Goal: Information Seeking & Learning: Find specific fact

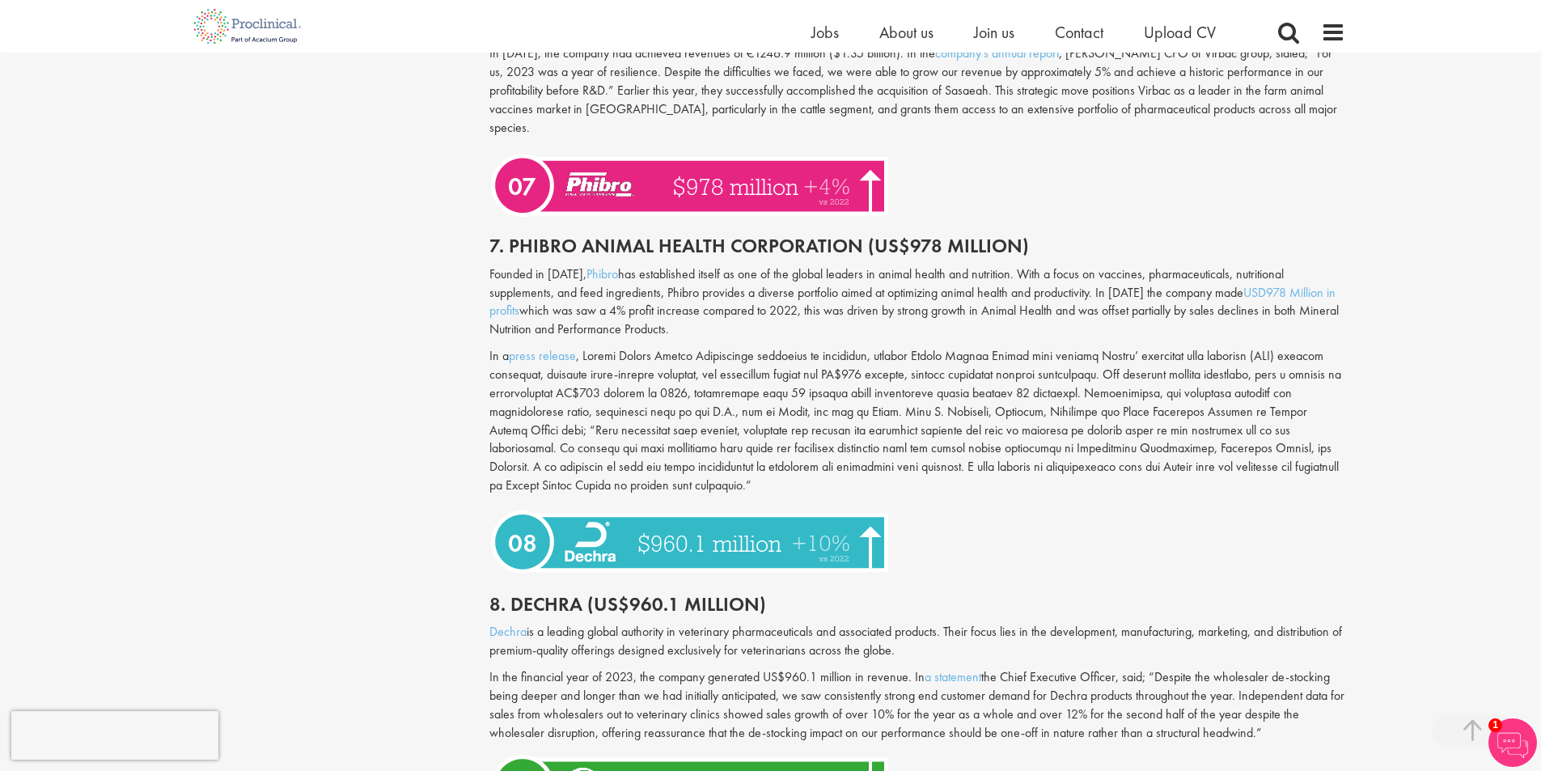
scroll to position [2994, 0]
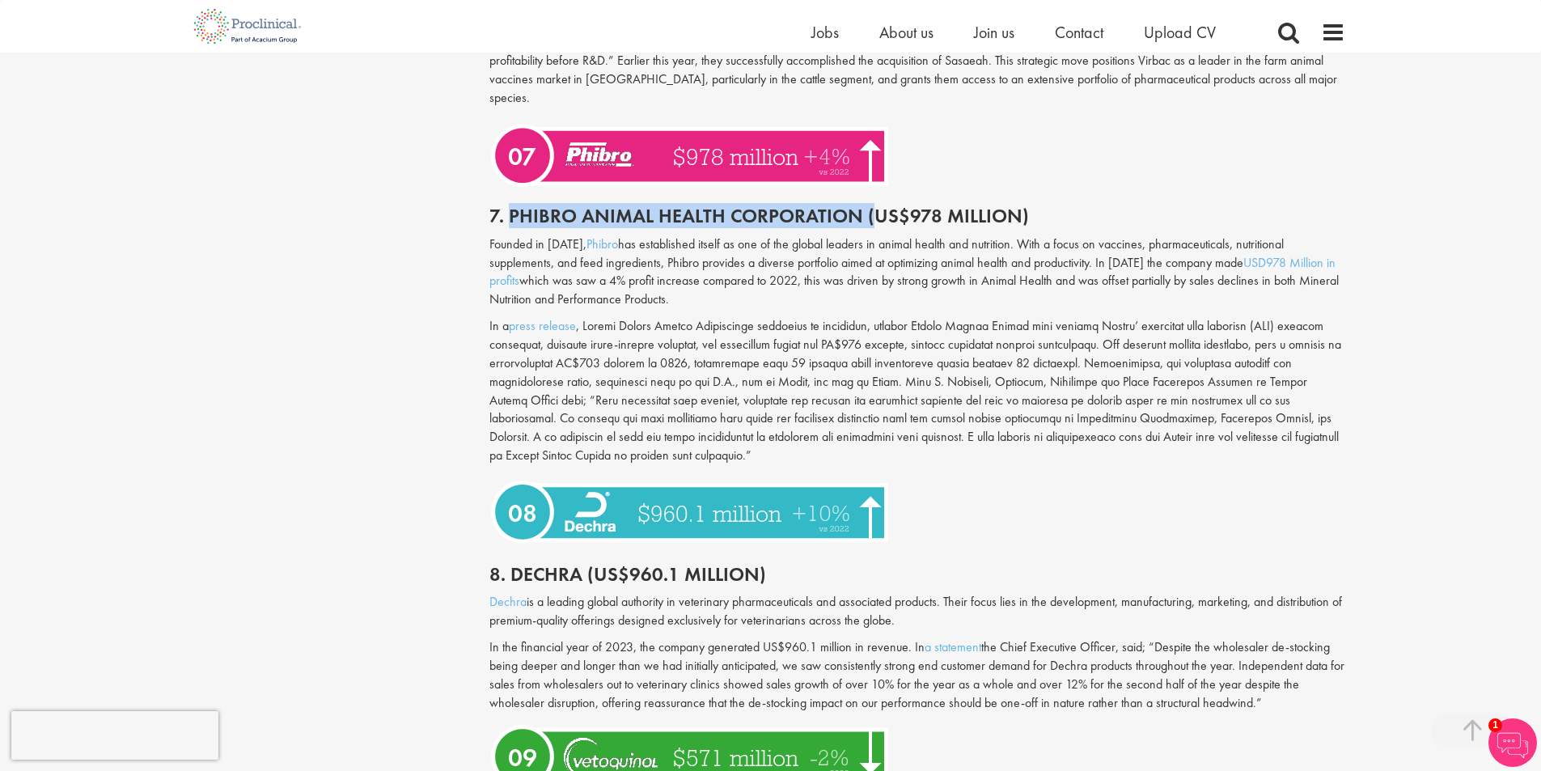
drag, startPoint x: 510, startPoint y: 177, endPoint x: 875, endPoint y: 179, distance: 364.9
click at [875, 206] on h2 "7. Phibro Animal Health Corporation (US$978 Million)" at bounding box center [918, 216] width 856 height 21
copy h2 "Phibro Animal Health Corporation ("
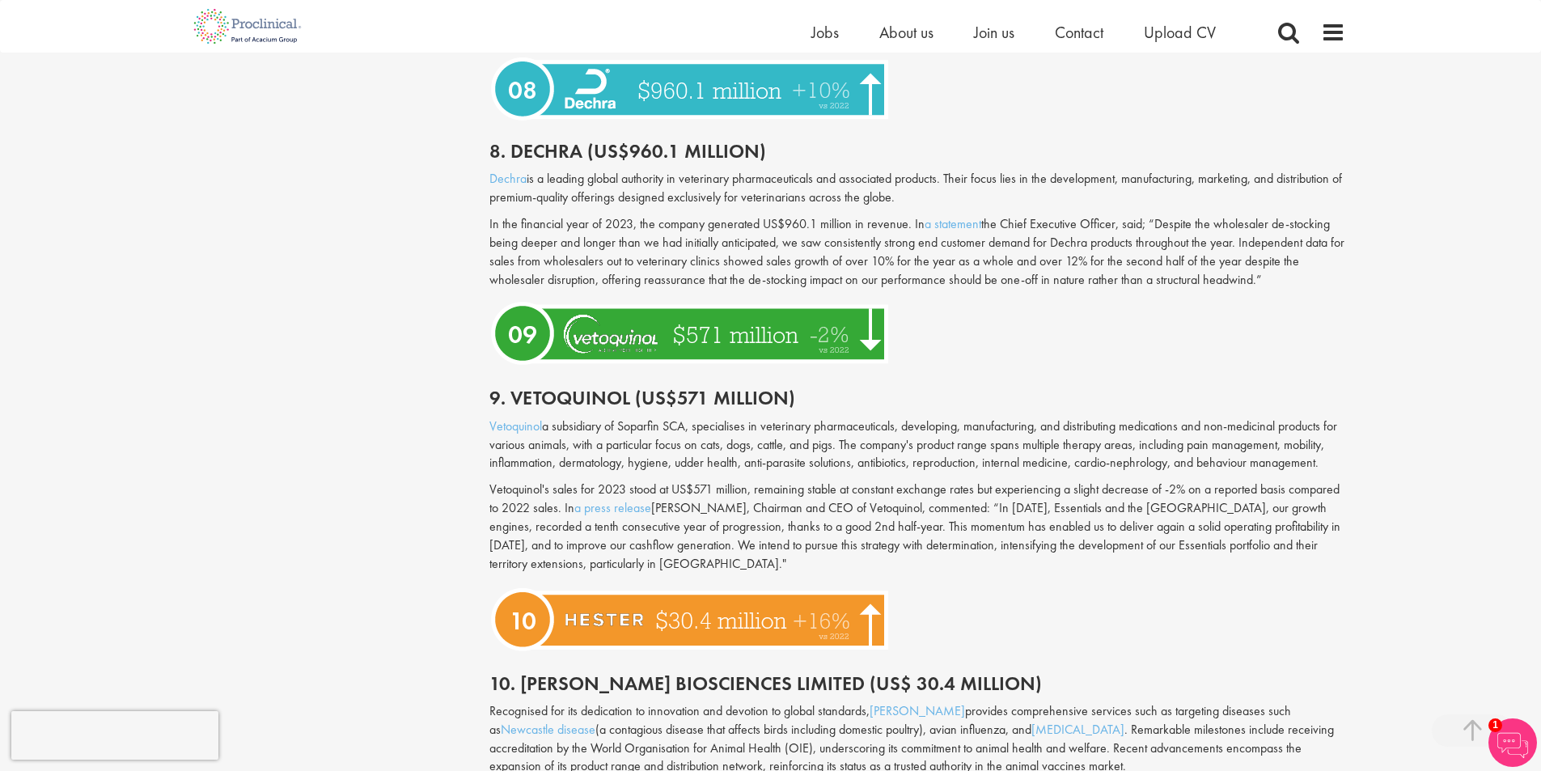
scroll to position [3641, 0]
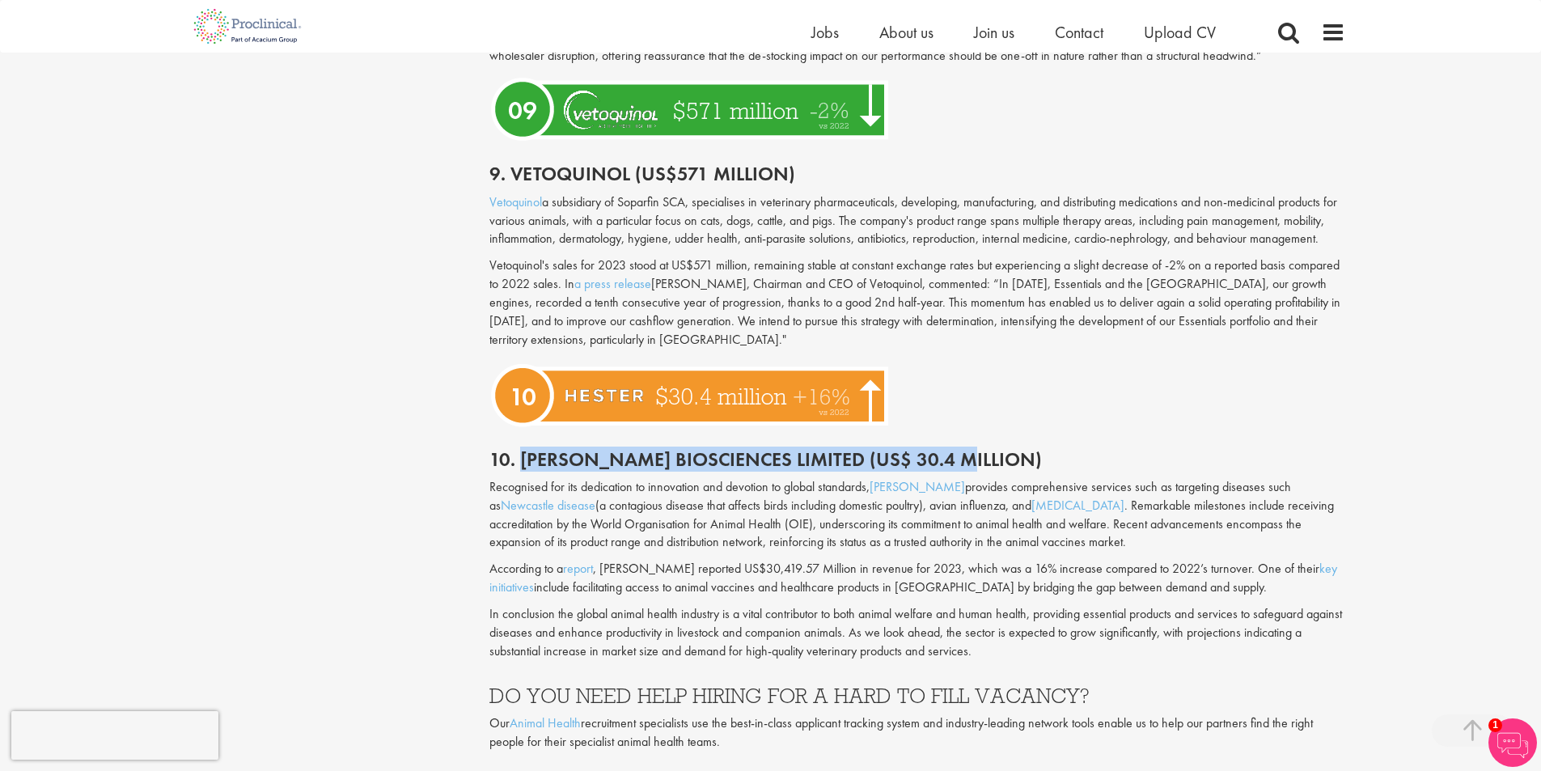
copy h2 "[PERSON_NAME] Biosciences Limited (US$ 30.4 million)"
drag, startPoint x: 521, startPoint y: 440, endPoint x: 955, endPoint y: 432, distance: 433.8
click at [955, 449] on h2 "10. [PERSON_NAME] Biosciences Limited (US$ 30.4 million)" at bounding box center [918, 459] width 856 height 21
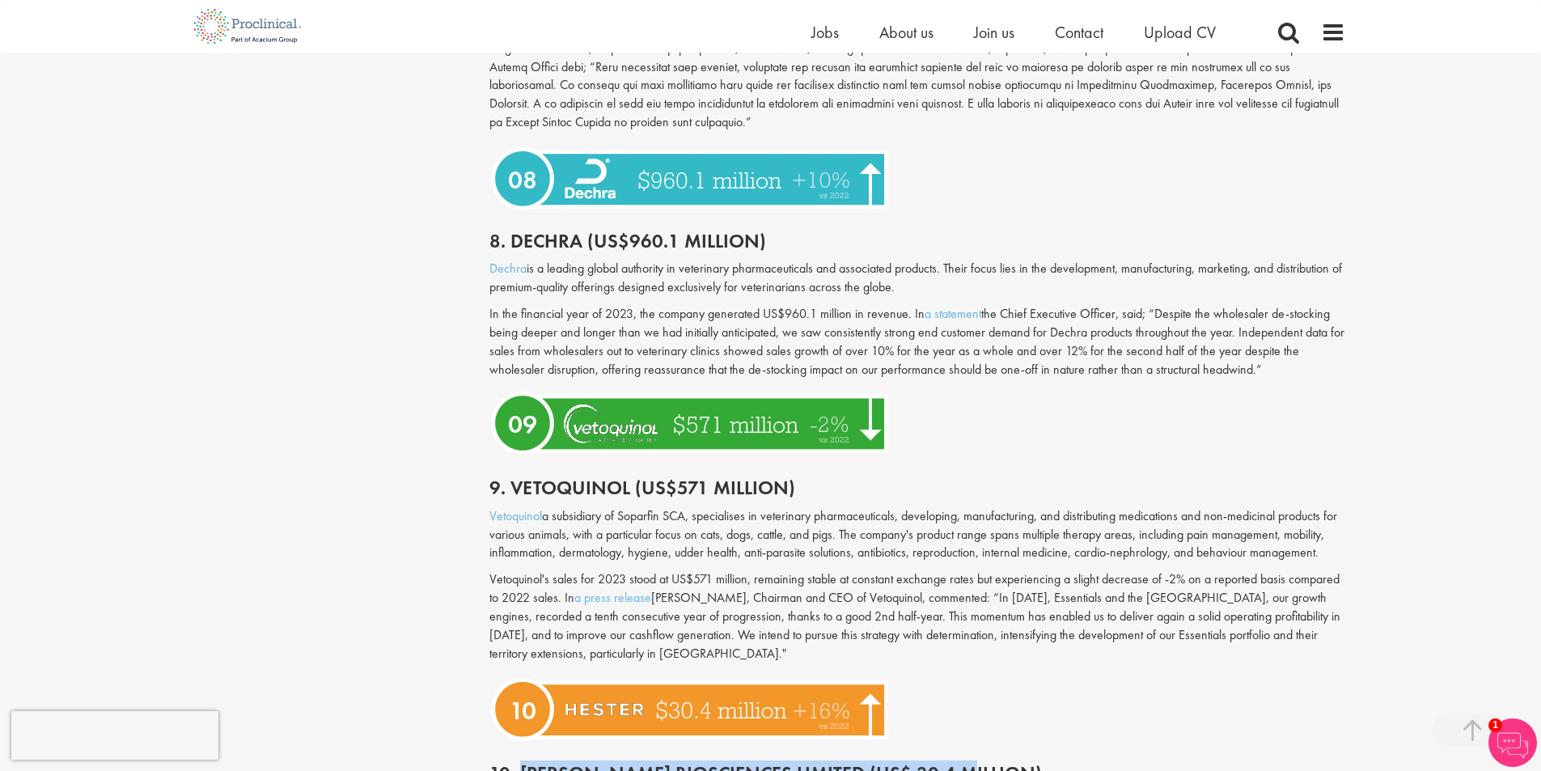
scroll to position [3075, 0]
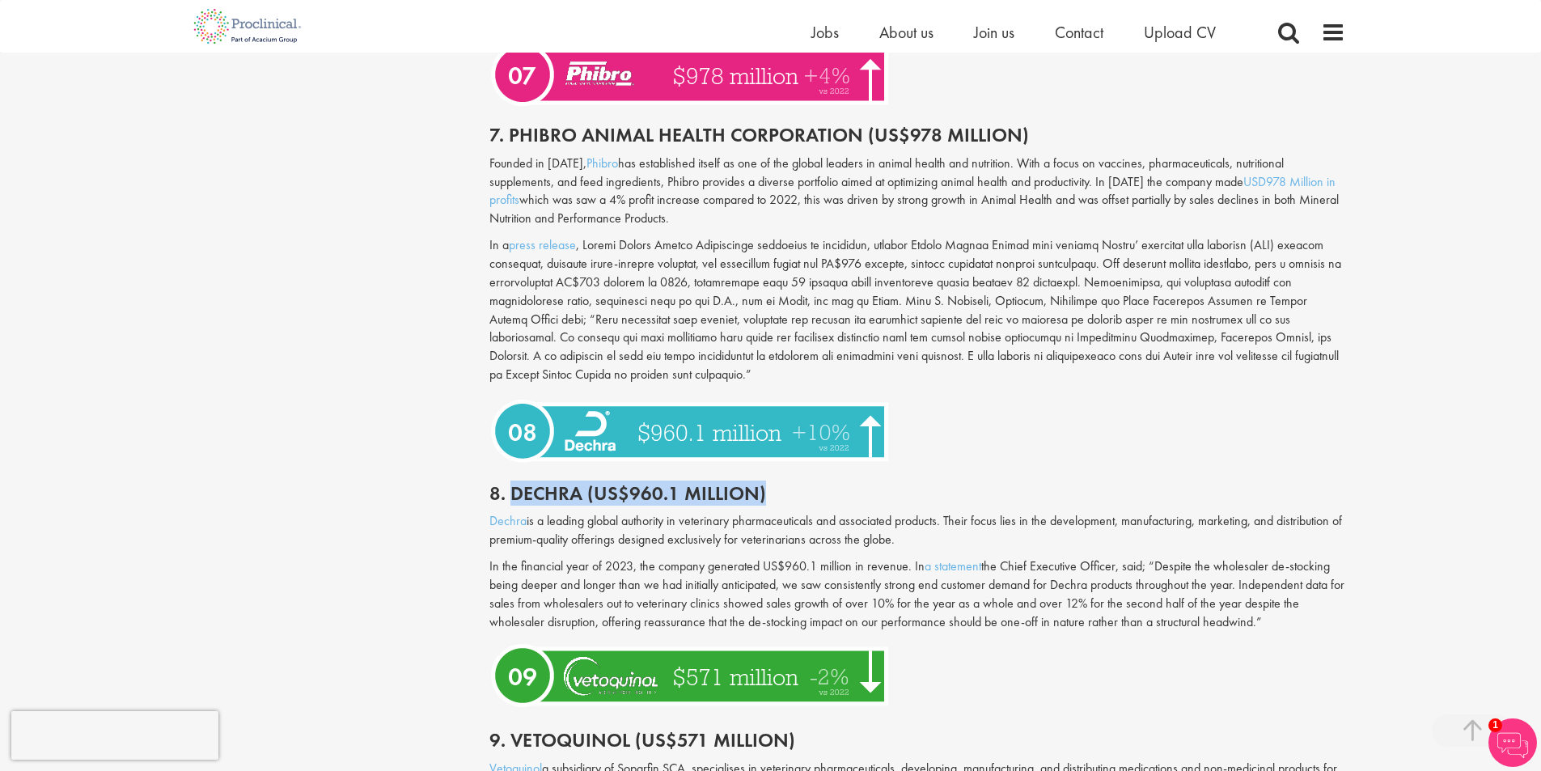
drag, startPoint x: 513, startPoint y: 458, endPoint x: 1135, endPoint y: 80, distance: 728.0
click at [822, 483] on h2 "8. Dechra (US$960.1 million)" at bounding box center [918, 493] width 856 height 21
copy h2 "Dechra (US$960.1 million)"
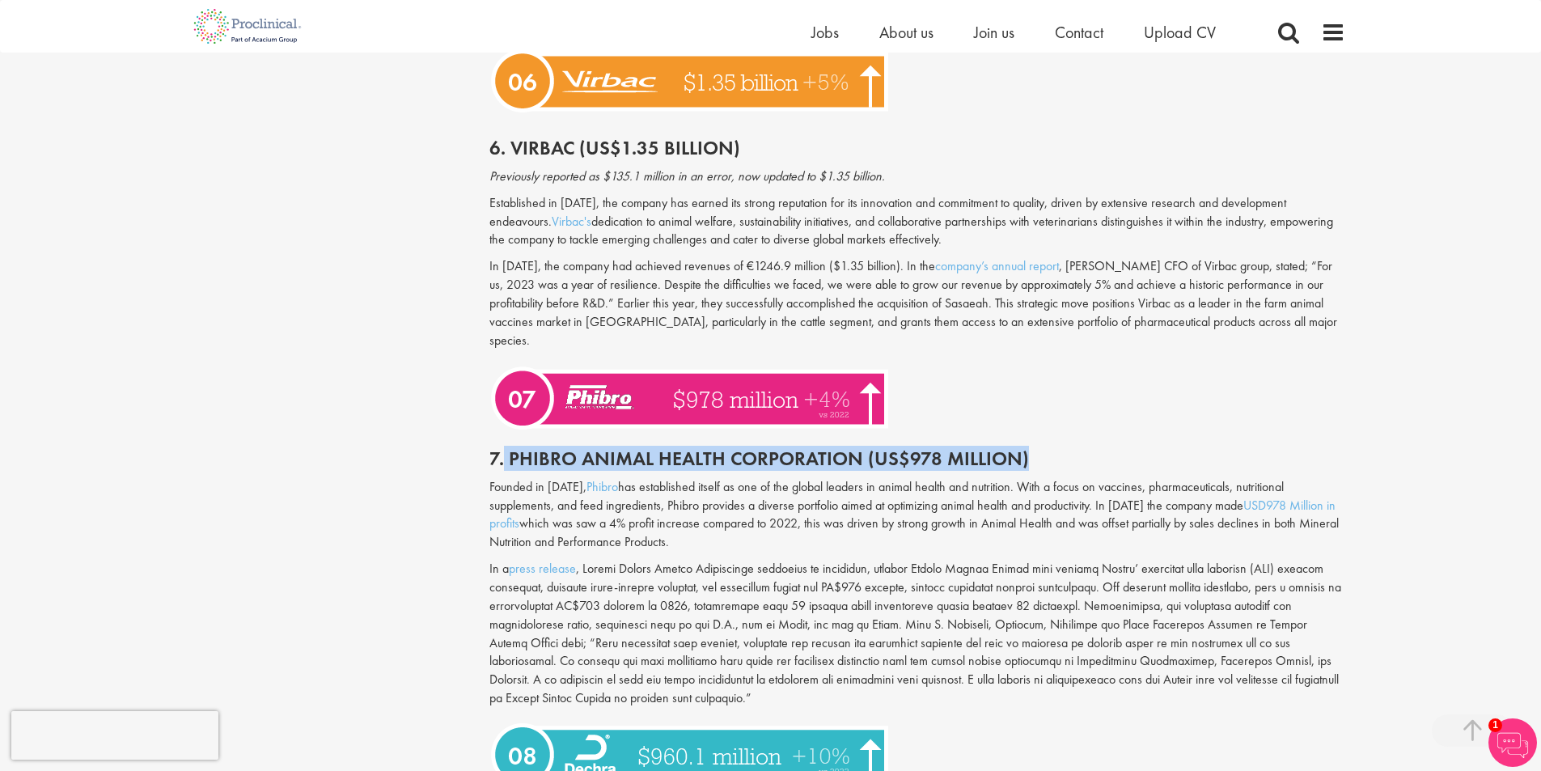
drag, startPoint x: 505, startPoint y: 423, endPoint x: 1086, endPoint y: 428, distance: 581.0
click at [1086, 448] on h2 "7. Phibro Animal Health Corporation (US$978 Million)" at bounding box center [918, 458] width 856 height 21
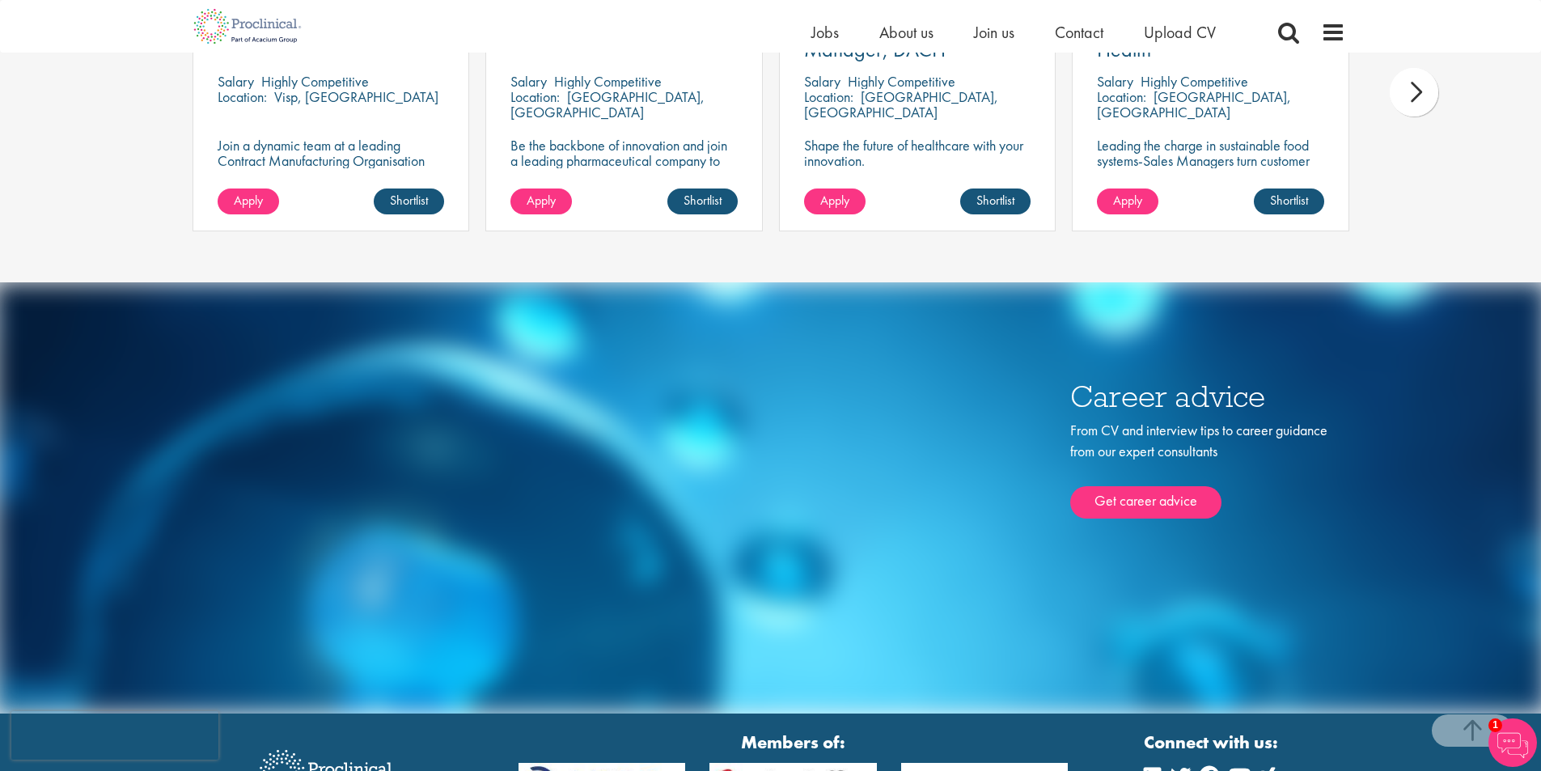
scroll to position [5310, 0]
